Goal: Information Seeking & Learning: Learn about a topic

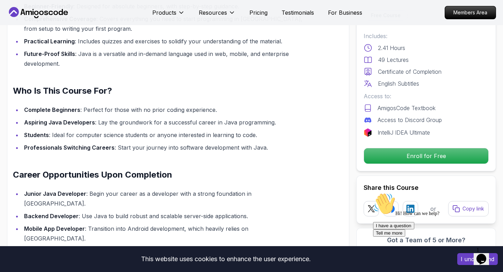
scroll to position [490, 0]
